Goal: Information Seeking & Learning: Learn about a topic

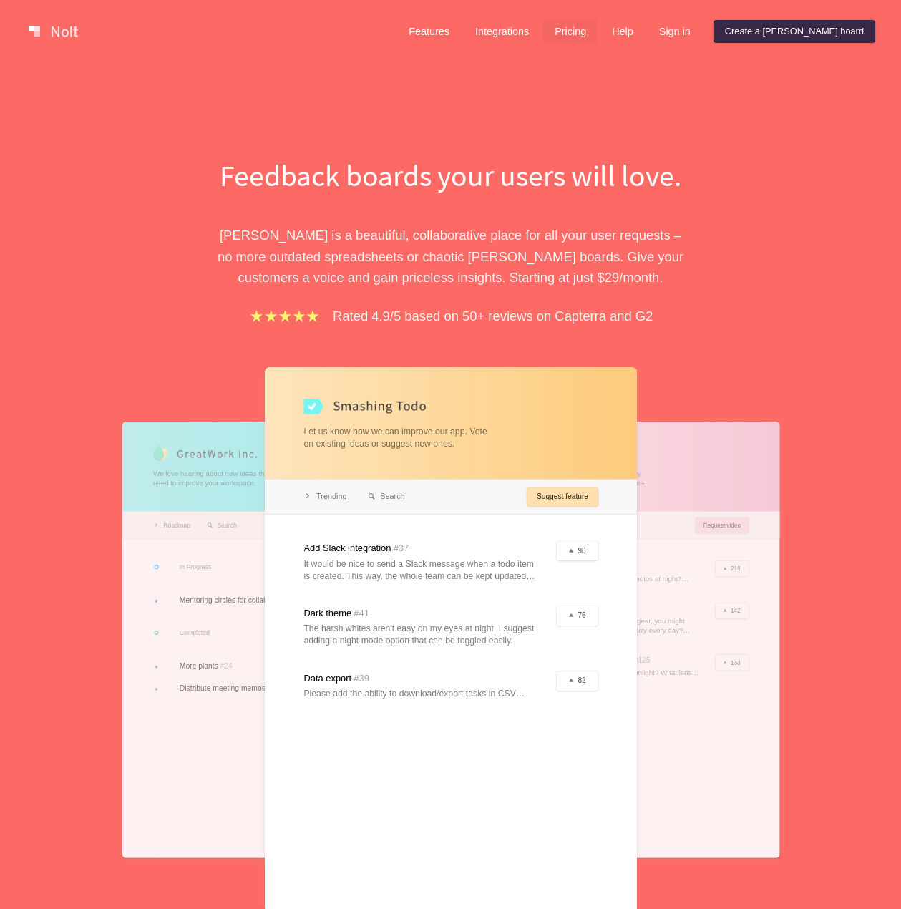
click at [597, 31] on link "Pricing" at bounding box center [570, 31] width 54 height 23
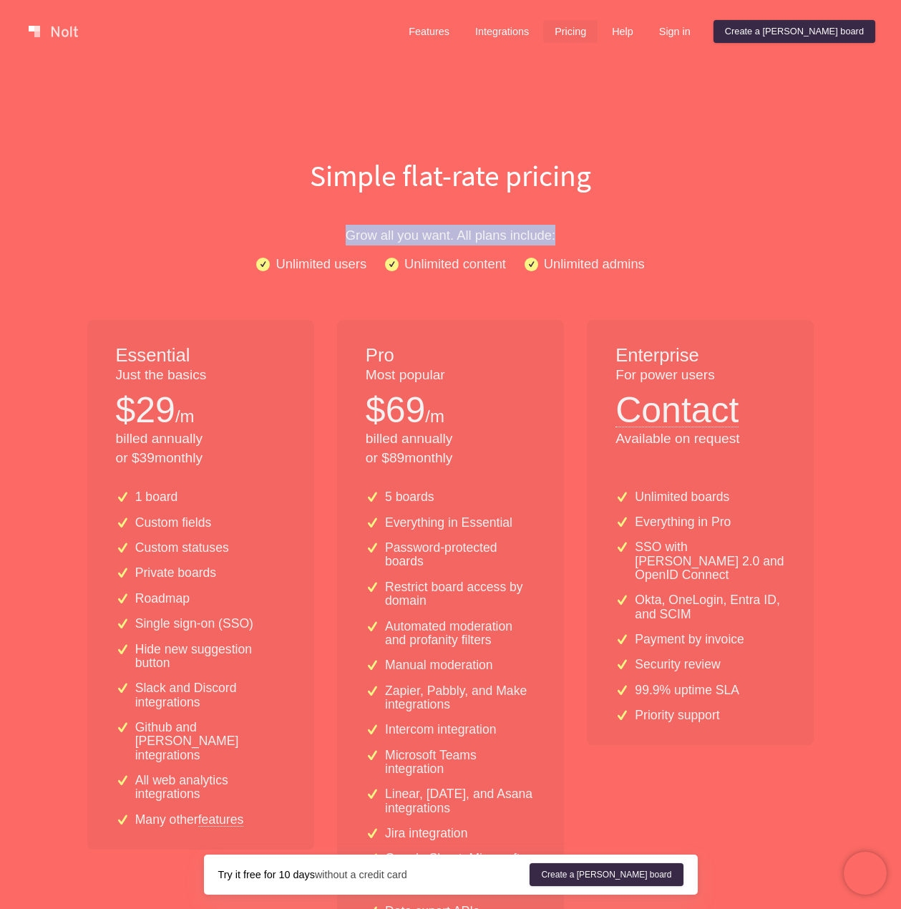
drag, startPoint x: 347, startPoint y: 231, endPoint x: 597, endPoint y: 234, distance: 250.4
click at [597, 234] on p "Grow all you want. All plans include:" at bounding box center [450, 235] width 901 height 21
drag, startPoint x: 138, startPoint y: 522, endPoint x: 210, endPoint y: 530, distance: 72.1
click at [210, 529] on p "Custom fields" at bounding box center [173, 523] width 77 height 14
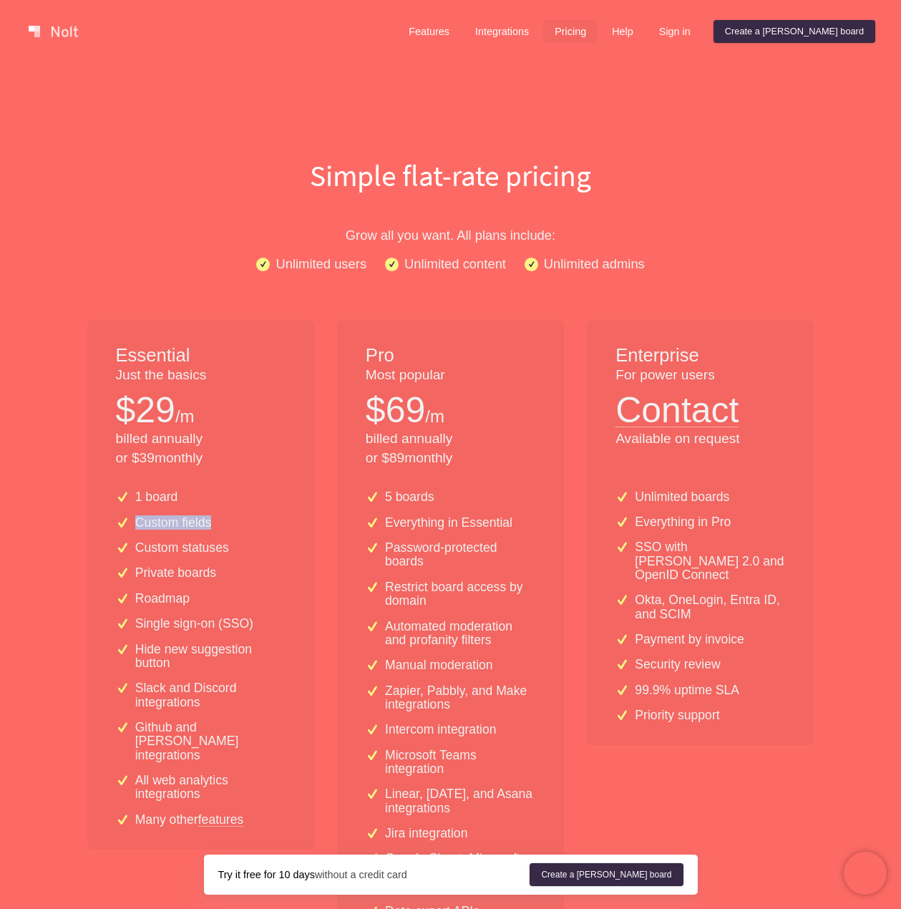
click at [210, 529] on p "Custom fields" at bounding box center [173, 523] width 77 height 14
drag, startPoint x: 242, startPoint y: 559, endPoint x: 144, endPoint y: 489, distance: 120.9
click at [144, 489] on div "1 board Custom fields Custom statuses Private boards Roadmap Single sign-on (SS…" at bounding box center [200, 664] width 227 height 371
click at [206, 511] on div "1 board Custom fields Custom statuses Private boards Roadmap Single sign-on (SS…" at bounding box center [200, 664] width 227 height 371
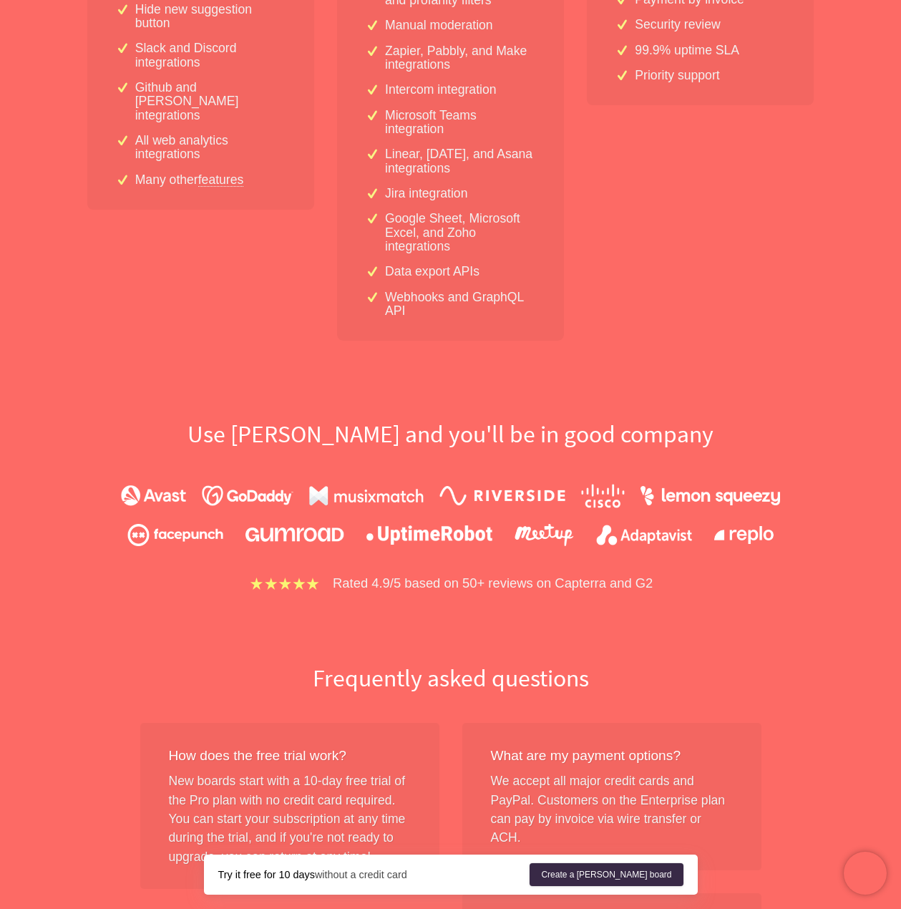
scroll to position [477, 0]
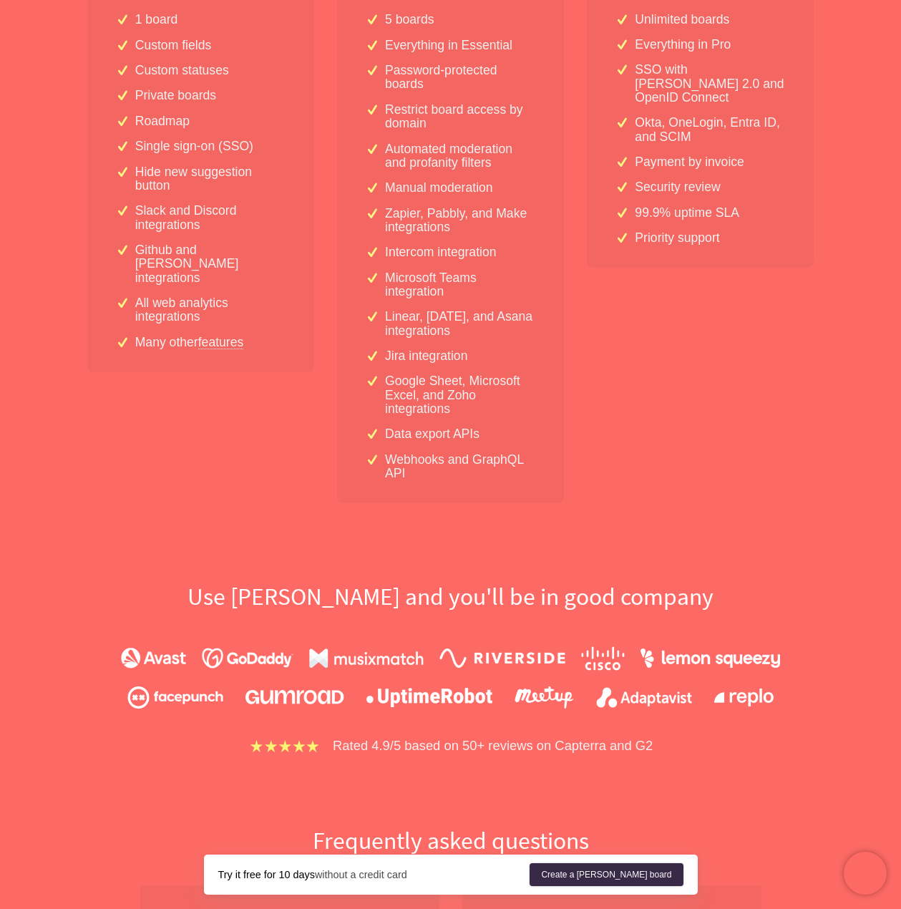
click at [279, 453] on div "Essential Just the basics $ 29 /m billed annually or $ 39 monthly 1 board Custo…" at bounding box center [200, 173] width 227 height 660
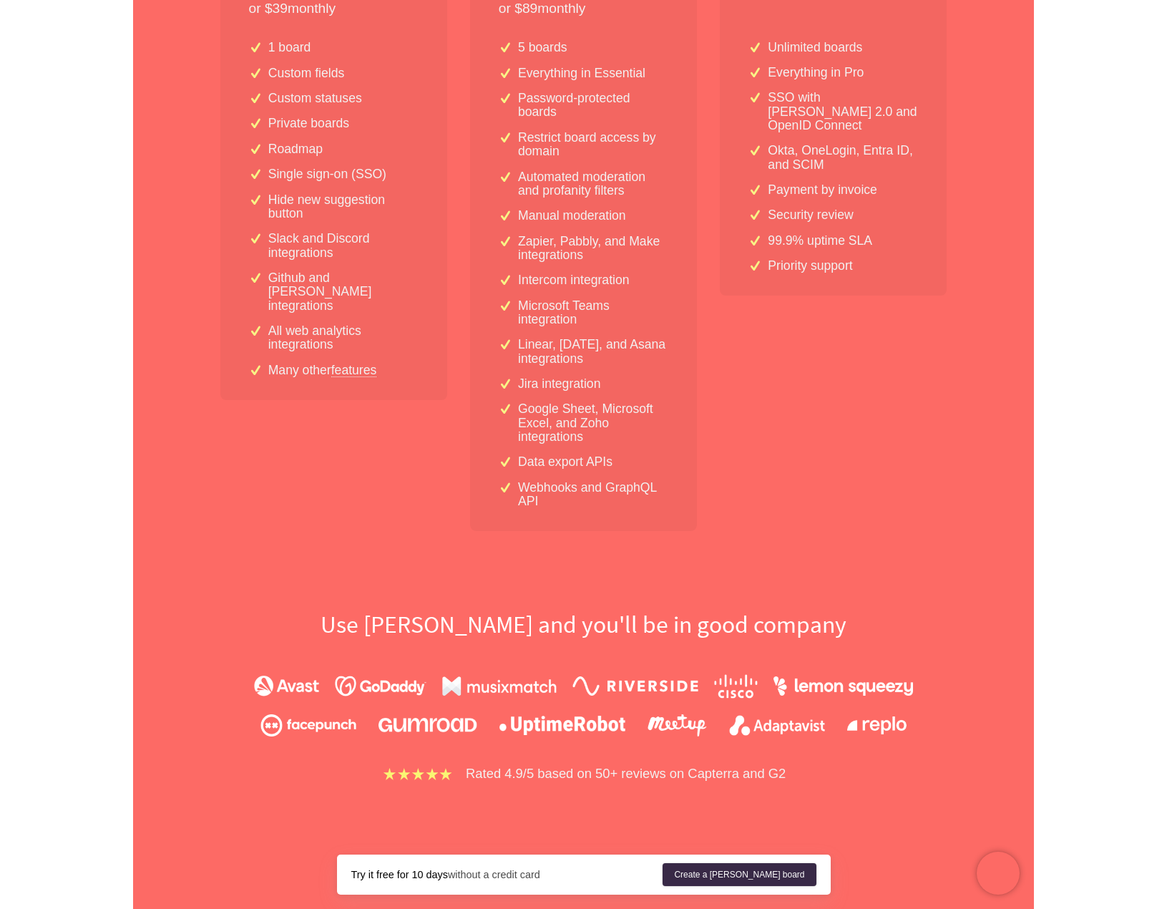
scroll to position [0, 0]
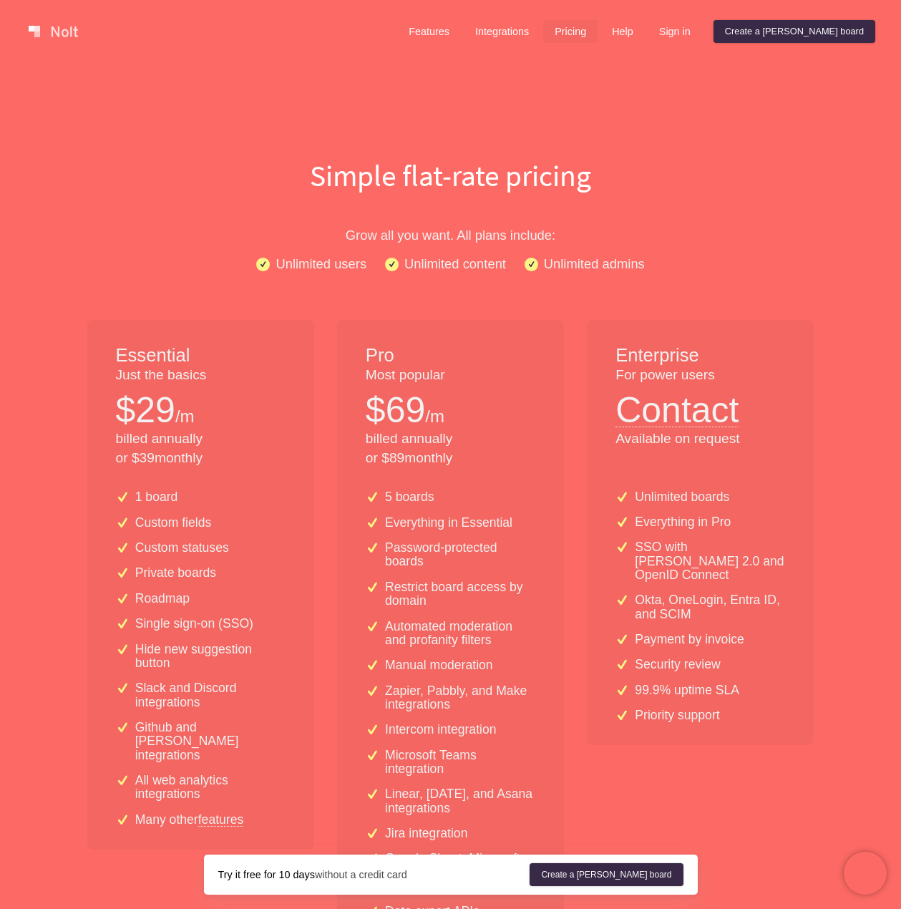
click at [461, 33] on link "Features" at bounding box center [429, 31] width 64 height 23
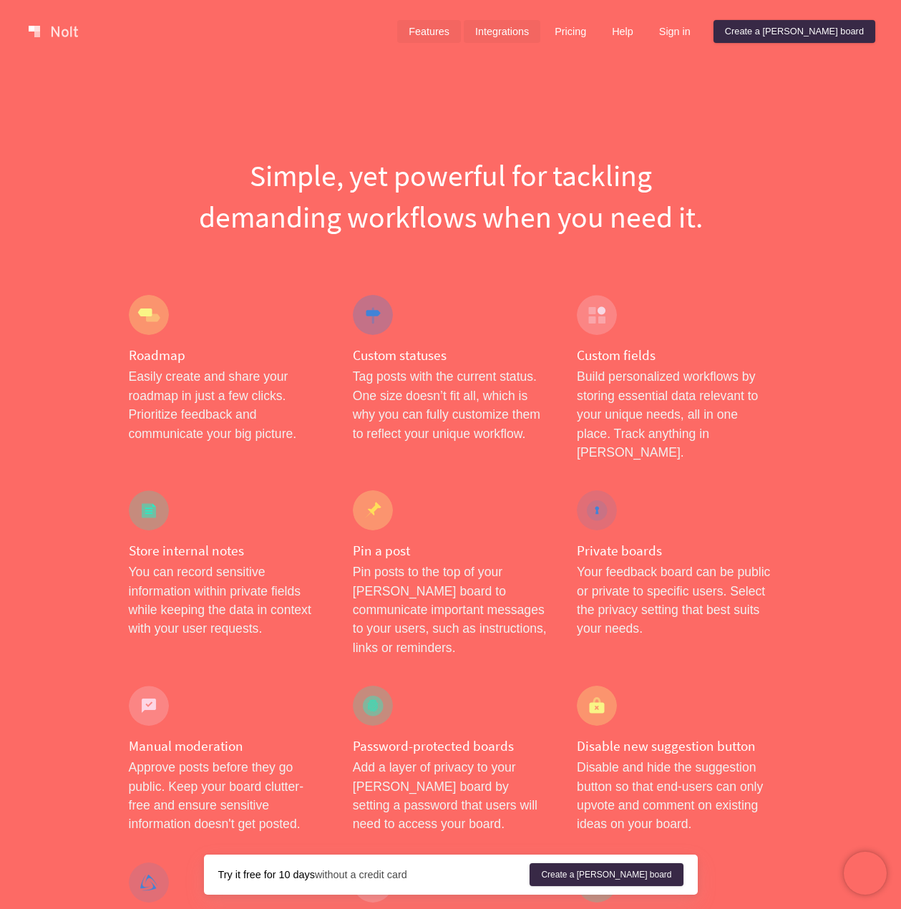
click at [540, 33] on link "Integrations" at bounding box center [502, 31] width 77 height 23
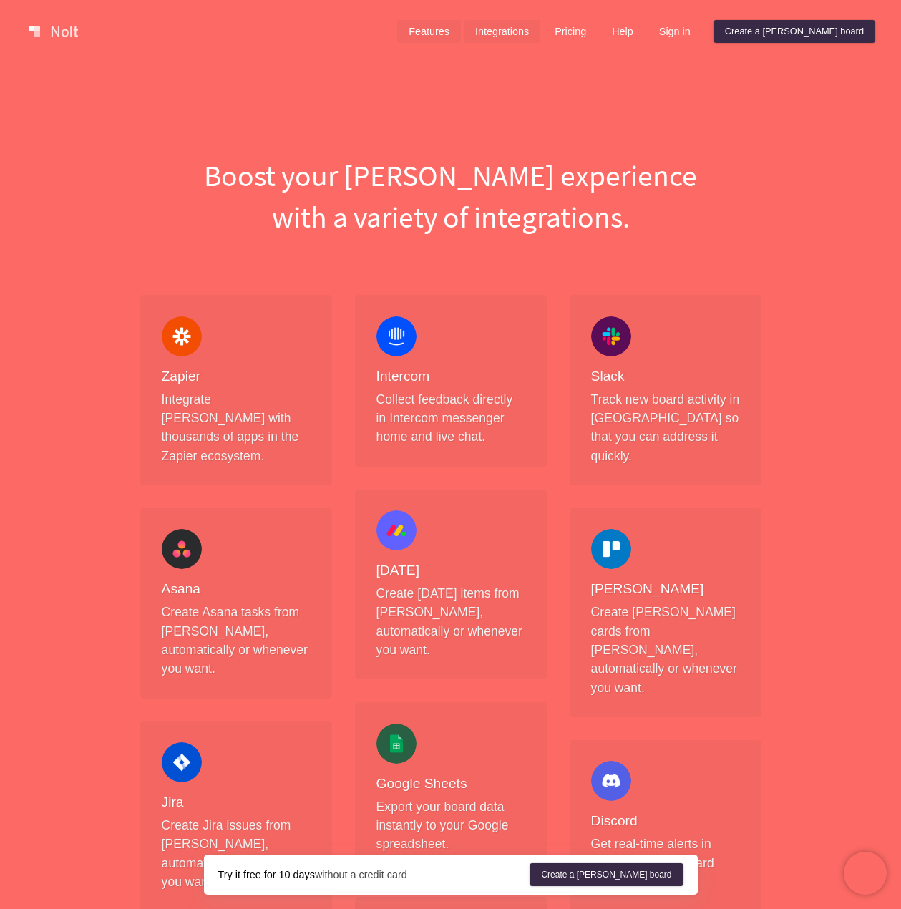
click at [461, 30] on link "Features" at bounding box center [429, 31] width 64 height 23
